Goal: Task Accomplishment & Management: Manage account settings

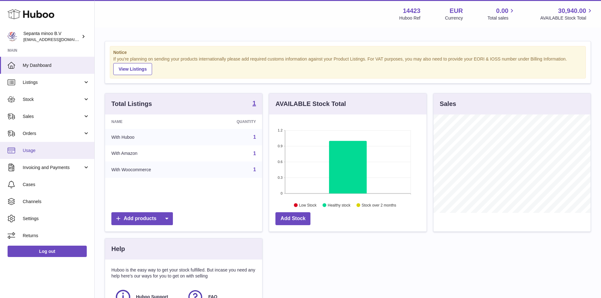
scroll to position [99, 158]
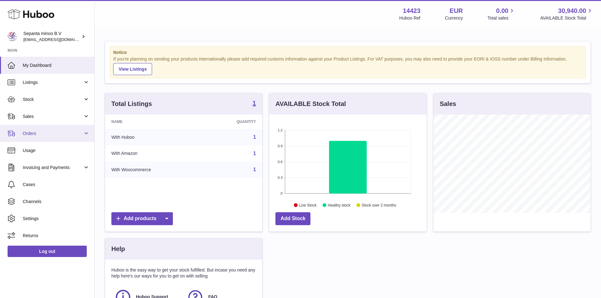
click at [41, 136] on span "Orders" at bounding box center [53, 134] width 60 height 6
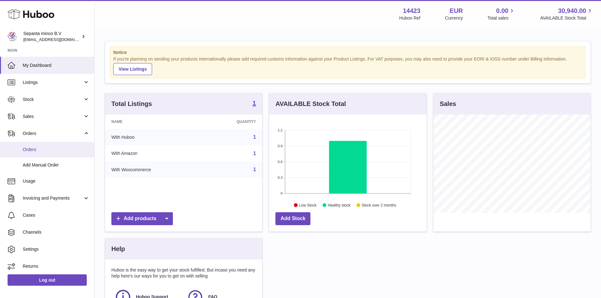
click at [40, 146] on link "Orders" at bounding box center [47, 149] width 94 height 15
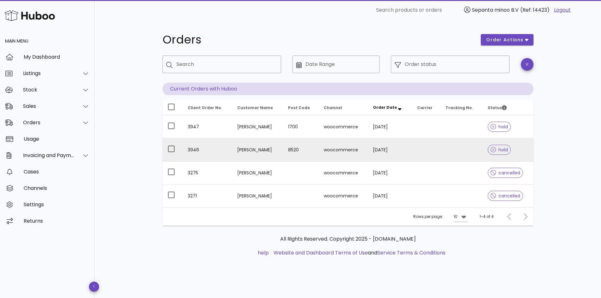
click at [400, 150] on td "07/10/2025" at bounding box center [390, 150] width 44 height 23
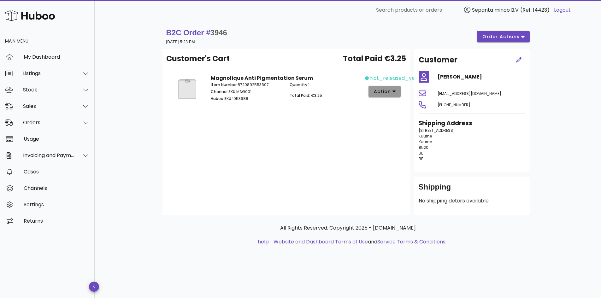
click at [398, 87] on button "action" at bounding box center [385, 91] width 33 height 11
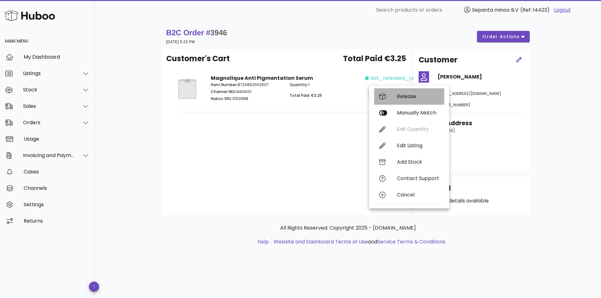
click at [405, 96] on div "Release" at bounding box center [418, 96] width 42 height 6
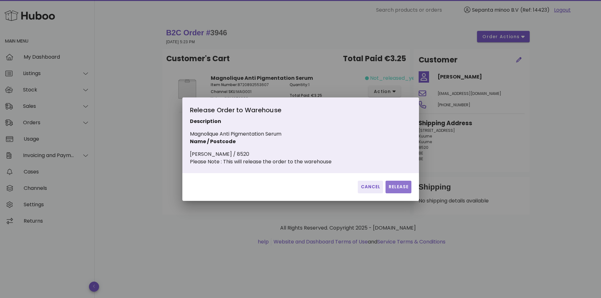
click at [391, 188] on span "Release" at bounding box center [398, 187] width 21 height 7
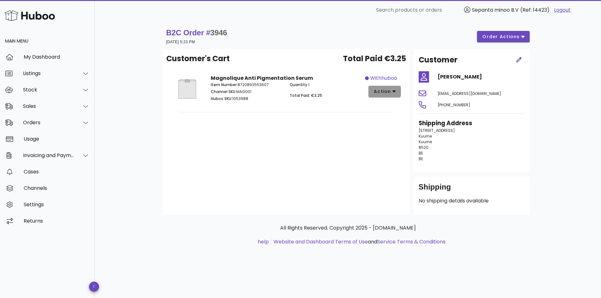
click at [390, 90] on span "action" at bounding box center [383, 91] width 18 height 7
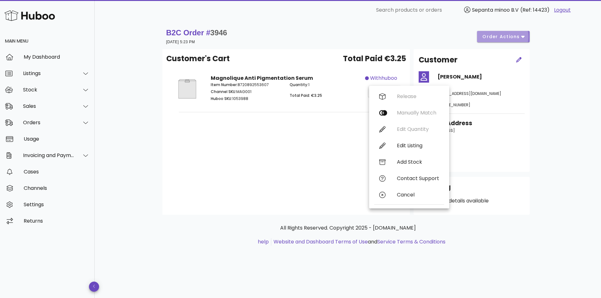
click at [494, 41] on button "order actions" at bounding box center [503, 36] width 52 height 11
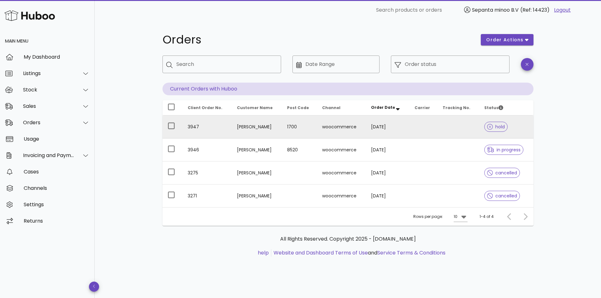
click at [453, 128] on td at bounding box center [459, 127] width 42 height 23
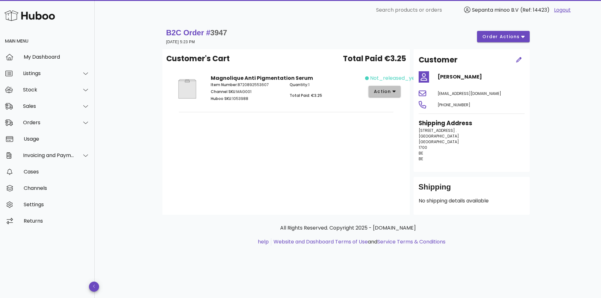
click at [391, 89] on span "action" at bounding box center [383, 91] width 18 height 7
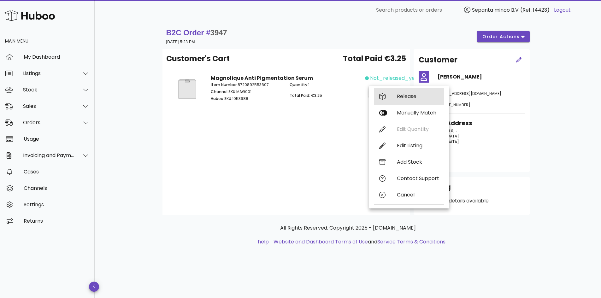
click at [397, 97] on div "Release" at bounding box center [409, 96] width 70 height 16
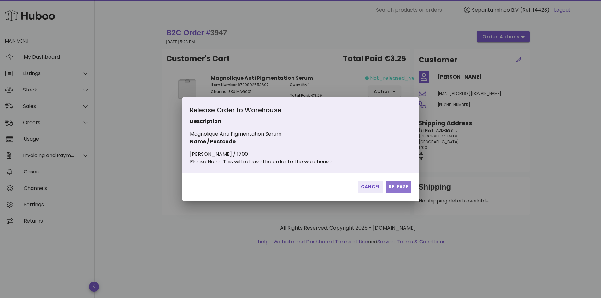
click at [391, 189] on span "Release" at bounding box center [398, 187] width 21 height 7
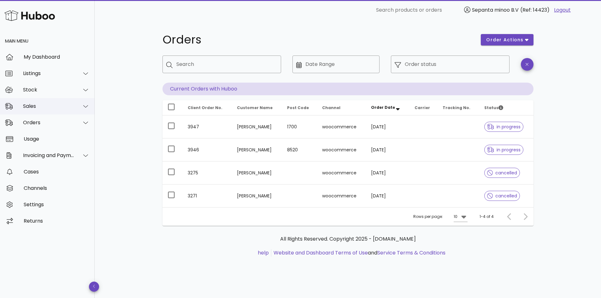
click at [40, 109] on div "Sales" at bounding box center [48, 106] width 51 height 6
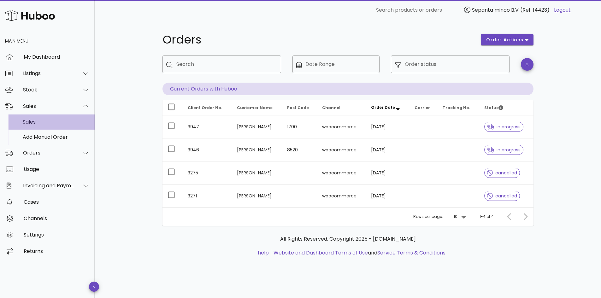
click at [43, 122] on div "Sales" at bounding box center [56, 122] width 67 height 6
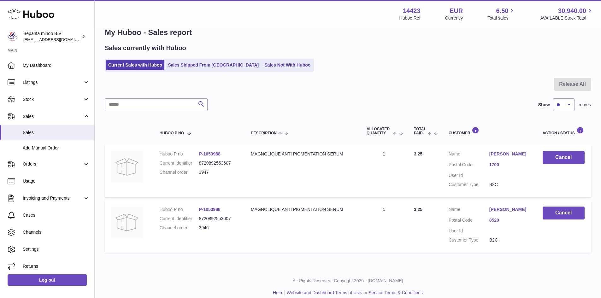
scroll to position [21, 0]
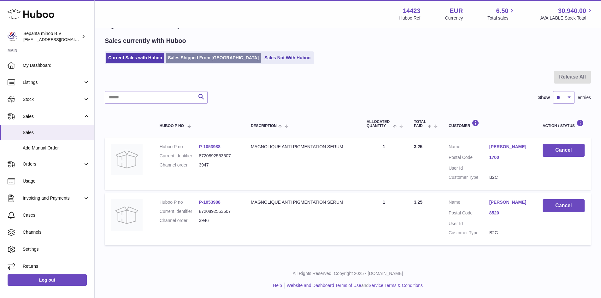
click at [192, 60] on link "Sales Shipped From Huboo" at bounding box center [213, 58] width 95 height 10
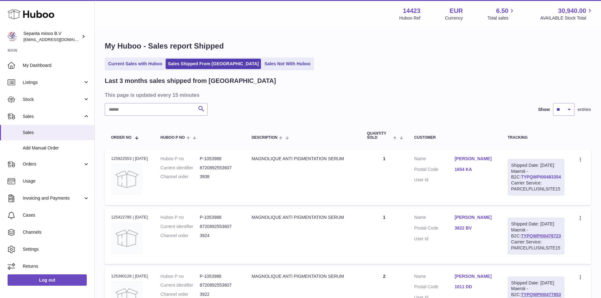
click at [529, 180] on link "TYPQWPI00483354" at bounding box center [541, 177] width 40 height 5
click at [239, 175] on dd "3938" at bounding box center [219, 177] width 39 height 6
click at [468, 160] on link "Iris Rosemaijn" at bounding box center [475, 159] width 40 height 6
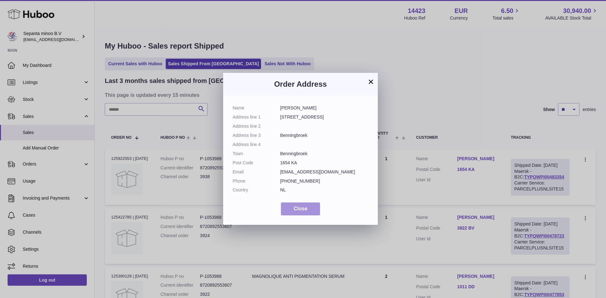
click at [298, 214] on button "Close" at bounding box center [300, 209] width 39 height 13
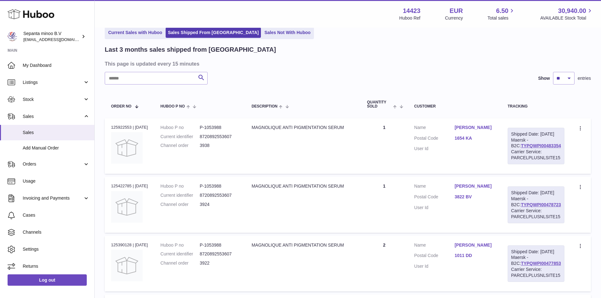
scroll to position [32, 0]
click at [521, 207] on link "TYPQWPI00478723" at bounding box center [541, 204] width 40 height 5
click at [523, 148] on link "TYPQWPI00483354" at bounding box center [541, 145] width 40 height 5
click at [41, 167] on span "Orders" at bounding box center [53, 164] width 60 height 6
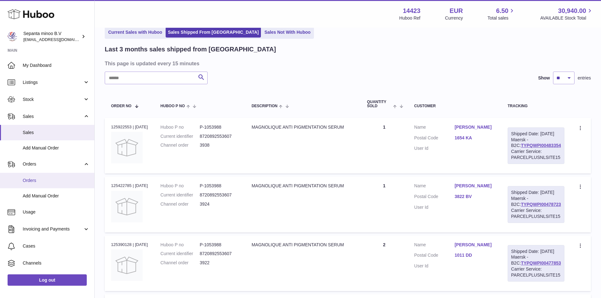
click at [33, 179] on span "Orders" at bounding box center [56, 181] width 67 height 6
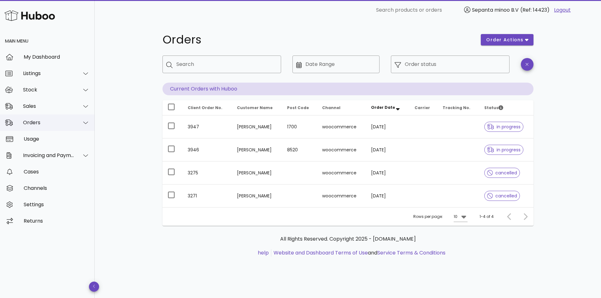
click at [62, 128] on div "Orders" at bounding box center [47, 123] width 95 height 16
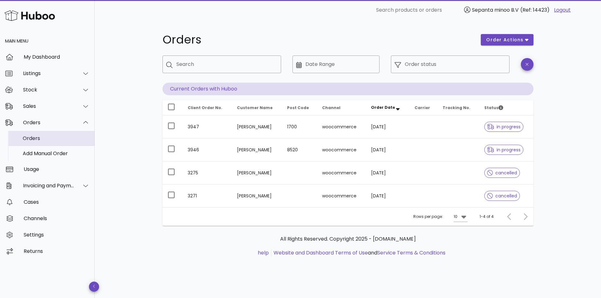
click at [41, 138] on div "Orders" at bounding box center [56, 138] width 67 height 6
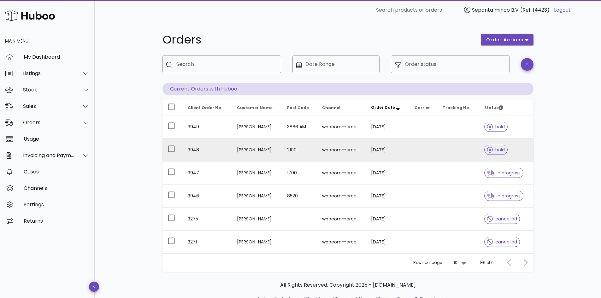
click at [383, 160] on td "[DATE]" at bounding box center [388, 150] width 44 height 23
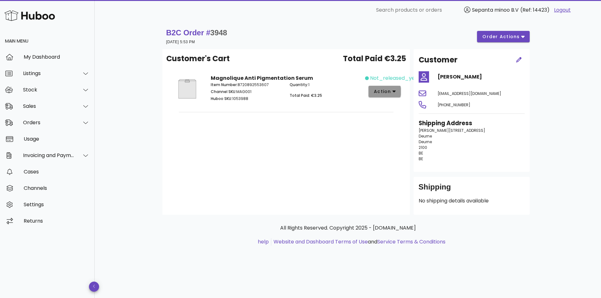
click at [383, 93] on span "action" at bounding box center [383, 91] width 18 height 7
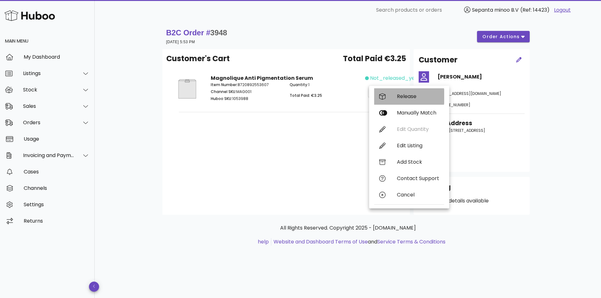
click at [410, 98] on div "Release" at bounding box center [418, 96] width 42 height 6
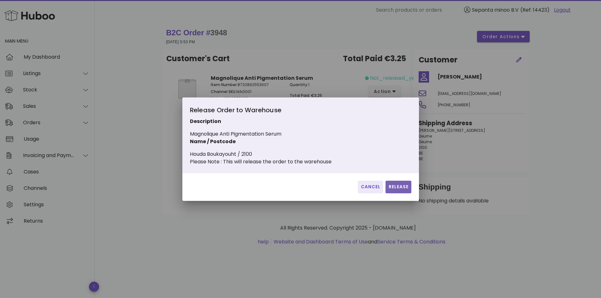
click at [395, 189] on span "Release" at bounding box center [398, 187] width 21 height 7
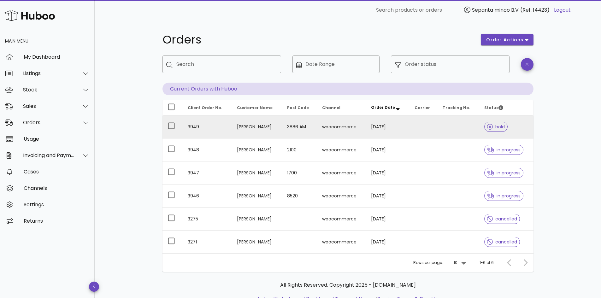
click at [421, 128] on td at bounding box center [424, 127] width 28 height 23
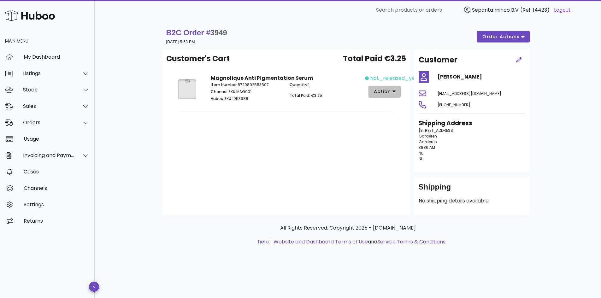
click at [387, 92] on span "action" at bounding box center [383, 91] width 18 height 7
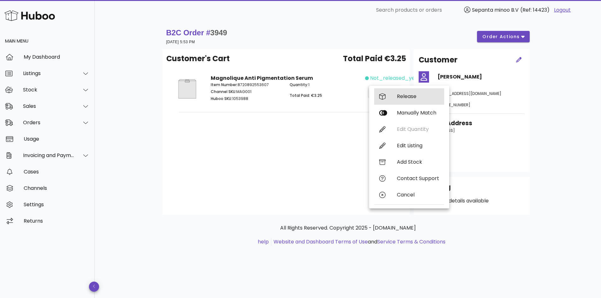
click at [406, 98] on div "Release" at bounding box center [418, 96] width 42 height 6
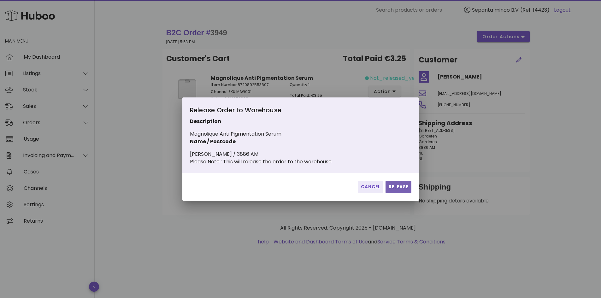
click at [393, 190] on span "Release" at bounding box center [398, 187] width 21 height 7
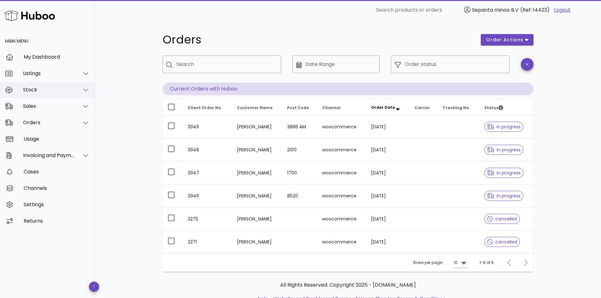
click at [42, 87] on div "Stock" at bounding box center [48, 90] width 51 height 6
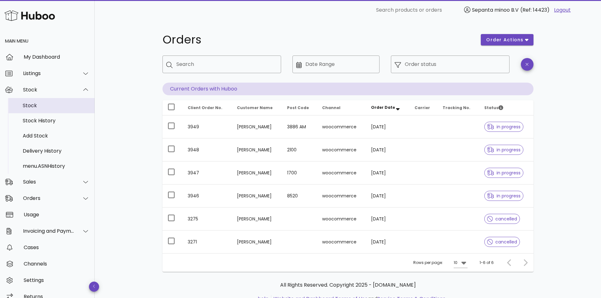
click at [39, 104] on div "Stock" at bounding box center [56, 106] width 67 height 6
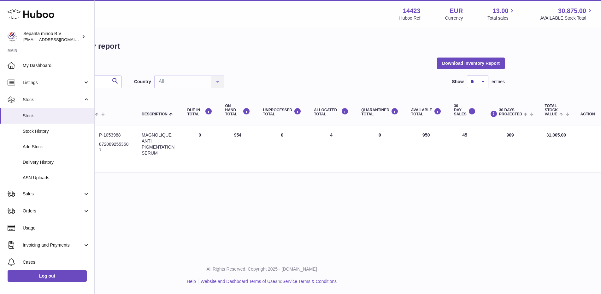
scroll to position [0, 87]
click at [237, 133] on td "ON HAND Total 954" at bounding box center [237, 149] width 38 height 46
click at [427, 136] on td "AVAILABLE Total 950" at bounding box center [426, 149] width 43 height 46
